Goal: Information Seeking & Learning: Learn about a topic

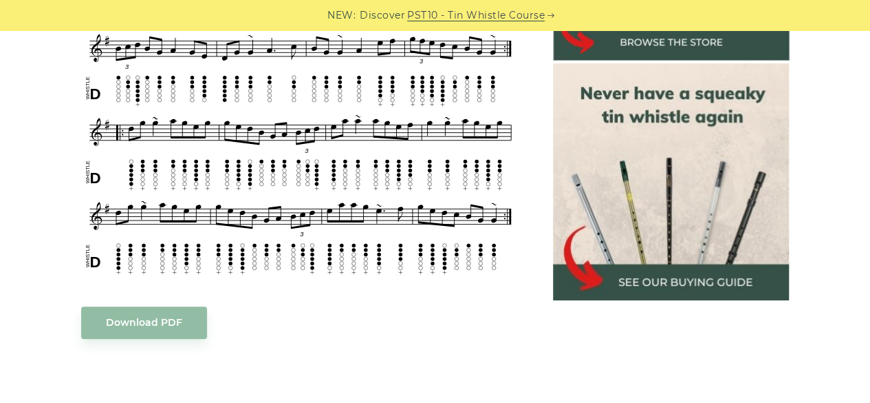
scroll to position [550, 0]
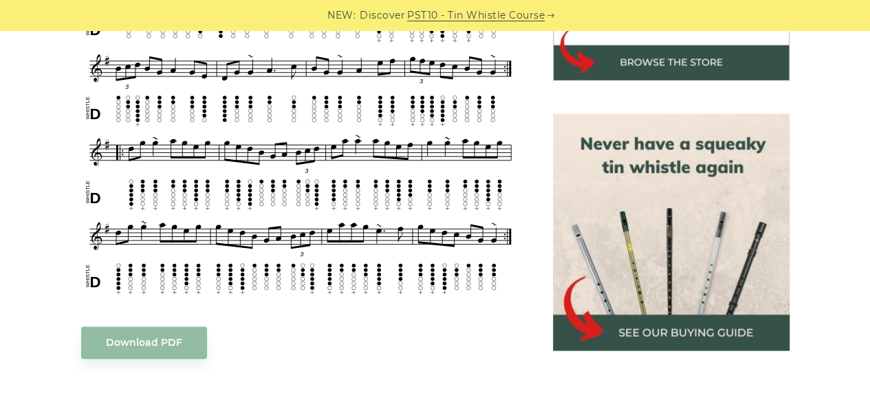
click at [610, 324] on img at bounding box center [671, 232] width 237 height 237
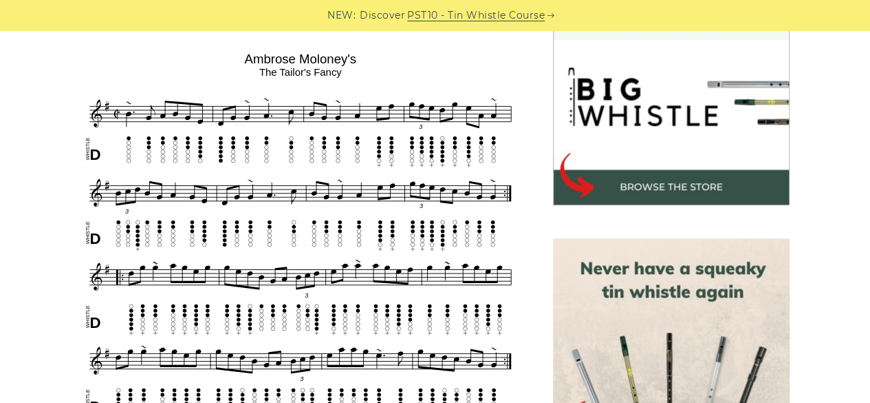
scroll to position [413, 0]
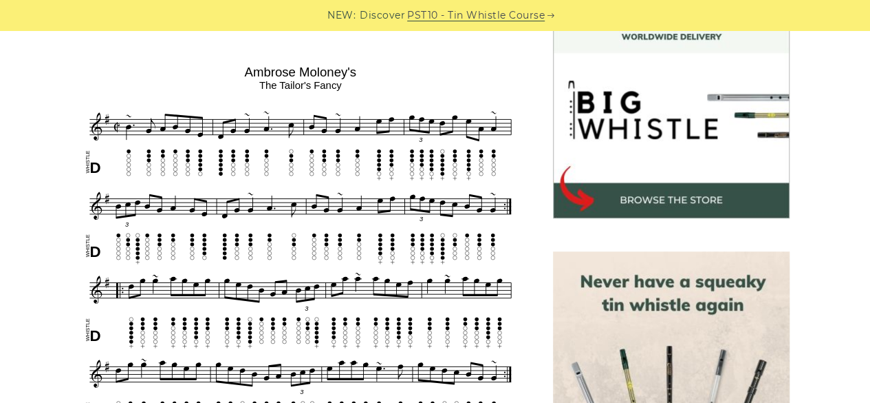
click at [649, 197] on img at bounding box center [671, 99] width 237 height 237
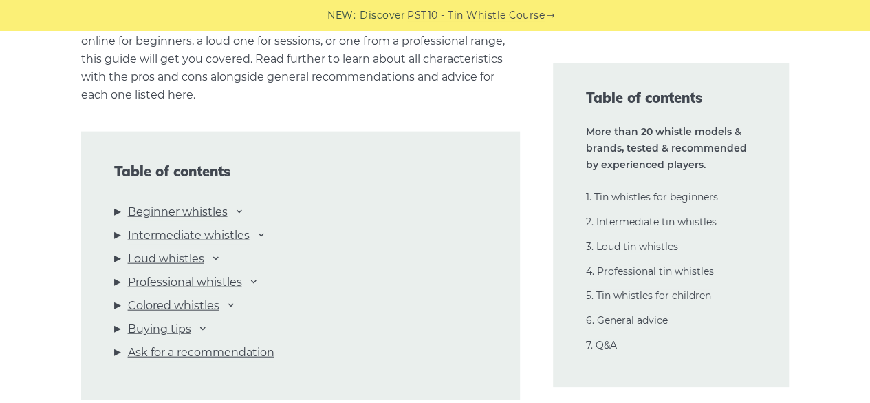
scroll to position [1445, 0]
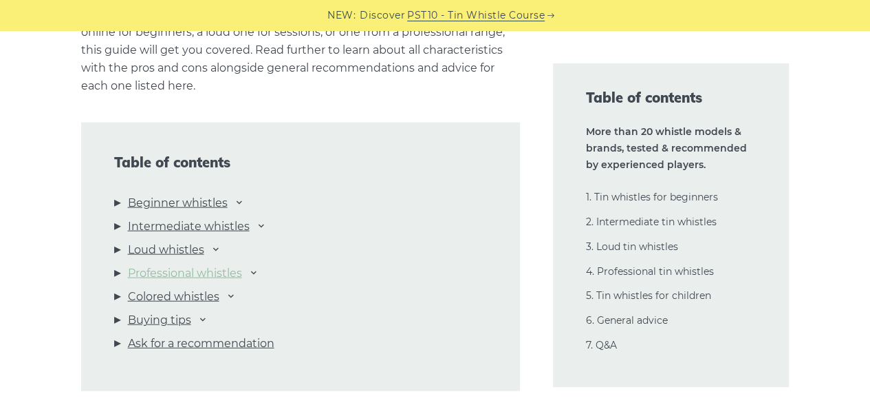
click at [217, 270] on link "Professional whistles" at bounding box center [185, 273] width 114 height 18
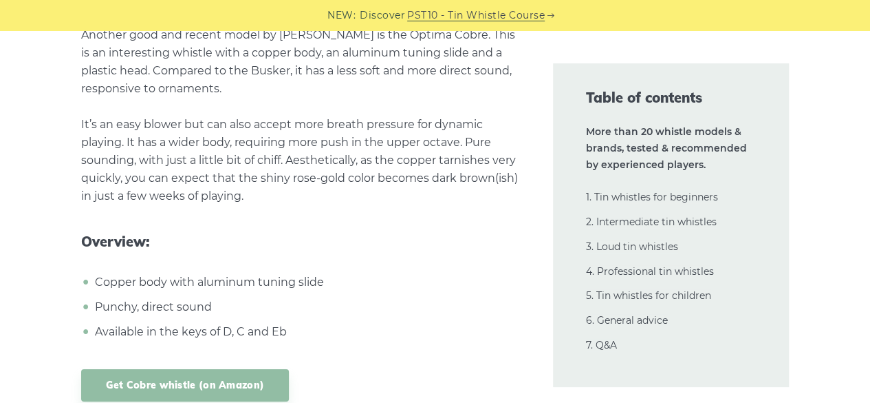
scroll to position [18048, 0]
